Goal: Task Accomplishment & Management: Complete application form

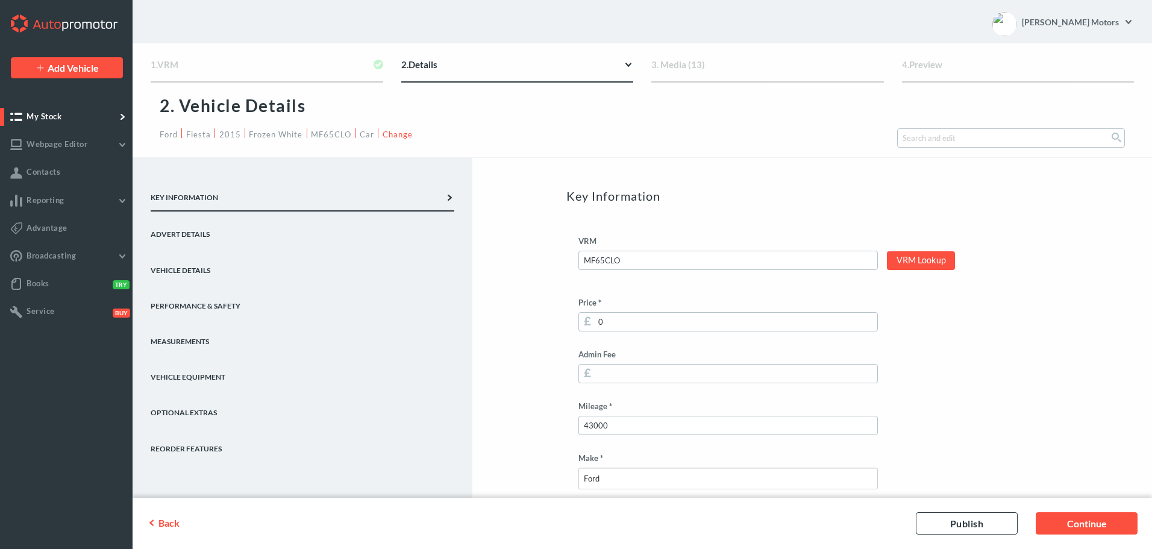
click at [166, 228] on link "Advert Details" at bounding box center [303, 229] width 304 height 36
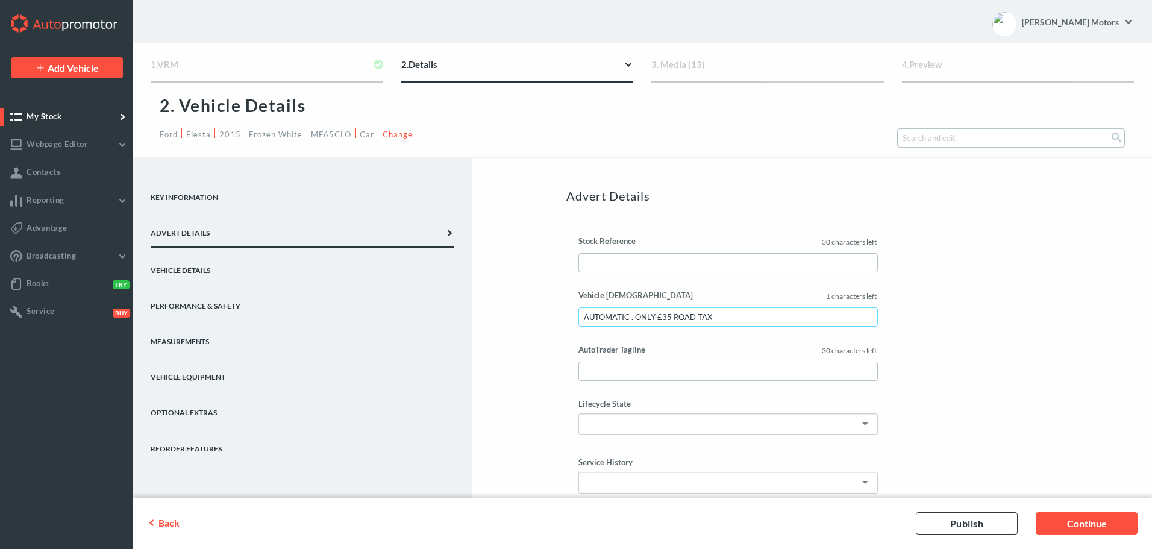
drag, startPoint x: 760, startPoint y: 322, endPoint x: 487, endPoint y: 363, distance: 276.0
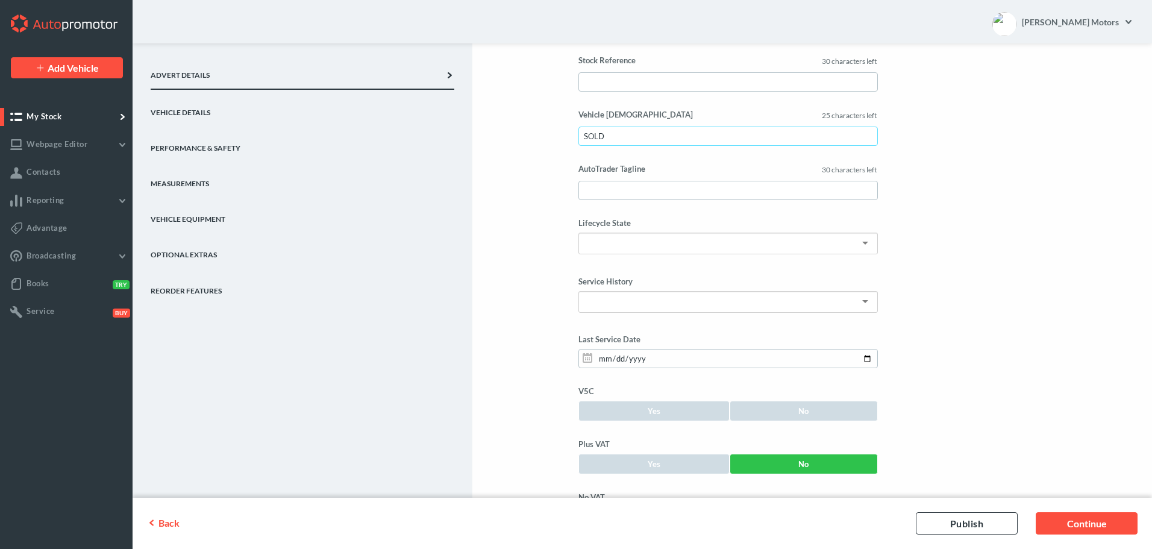
scroll to position [361, 0]
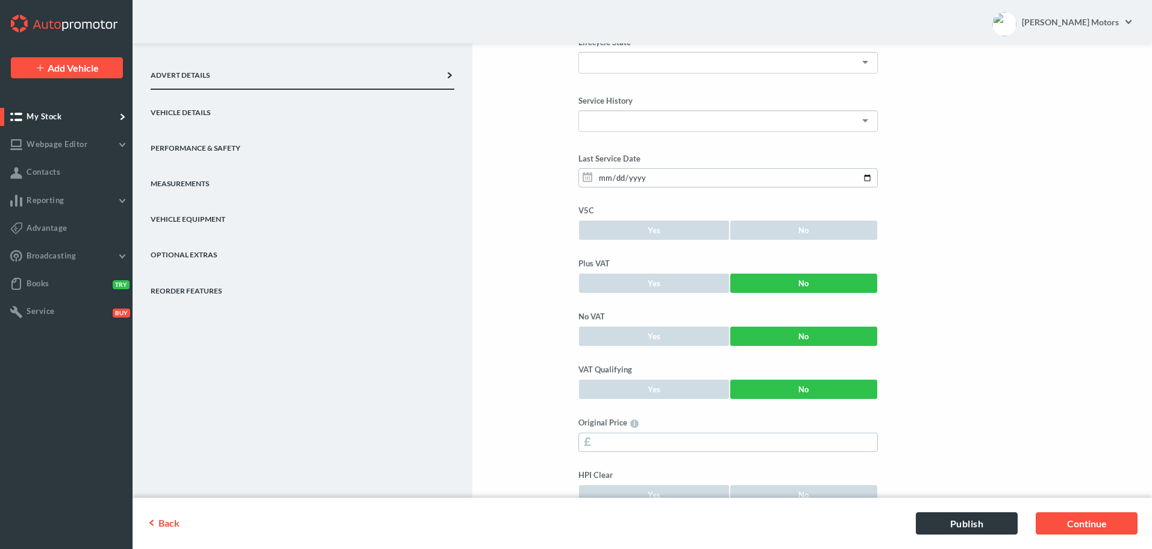
type input "SOLD"
click at [982, 520] on link "Publish" at bounding box center [967, 523] width 102 height 22
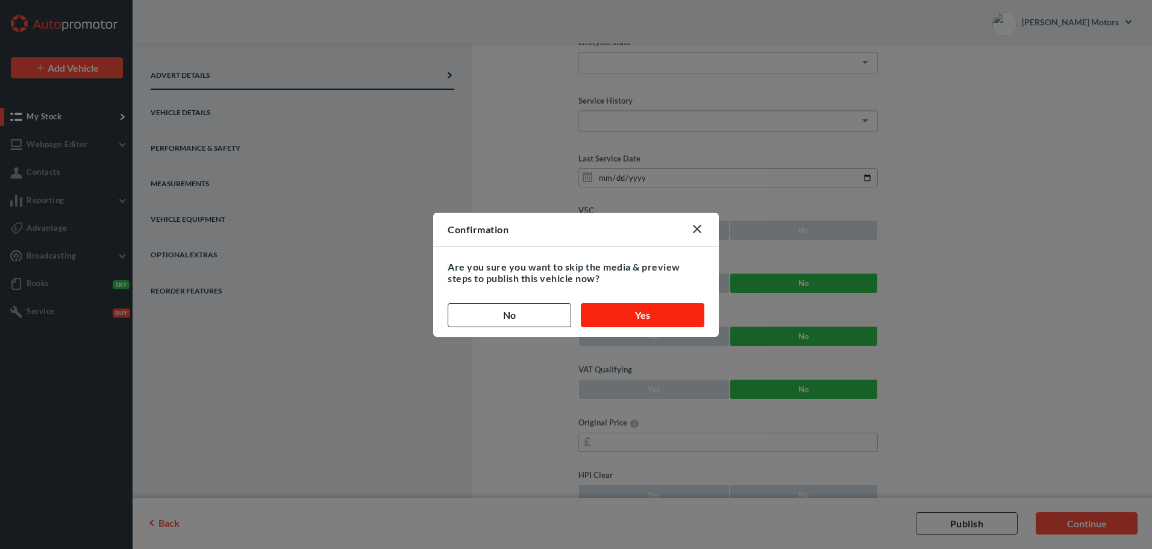
click at [651, 316] on button "Yes" at bounding box center [642, 315] width 123 height 24
